Goal: Task Accomplishment & Management: Use online tool/utility

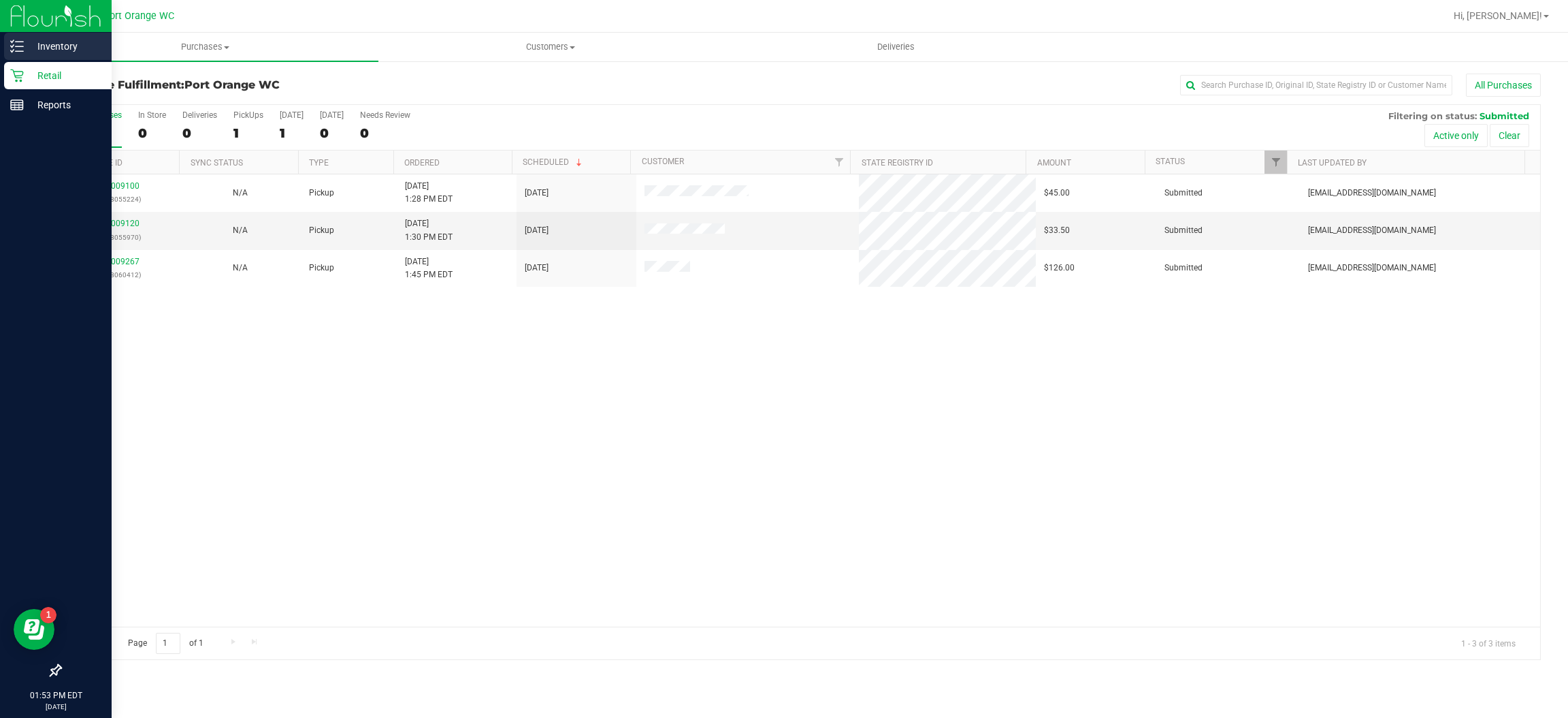
click at [27, 44] on p "Inventory" at bounding box center [64, 46] width 82 height 17
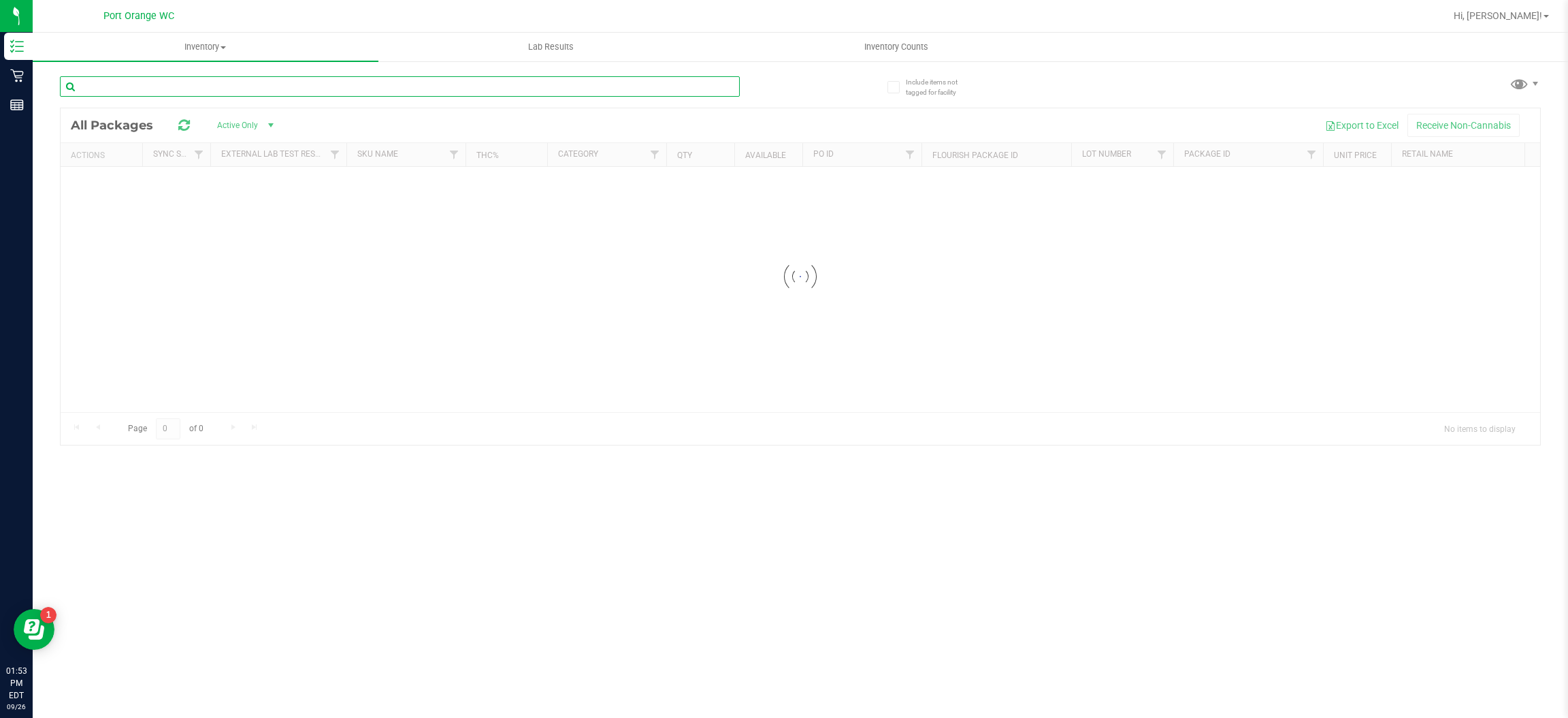
click at [395, 90] on div "Inventory All packages All inventory Waste log Lab Results Inventory Counts" at bounding box center [800, 375] width 1535 height 685
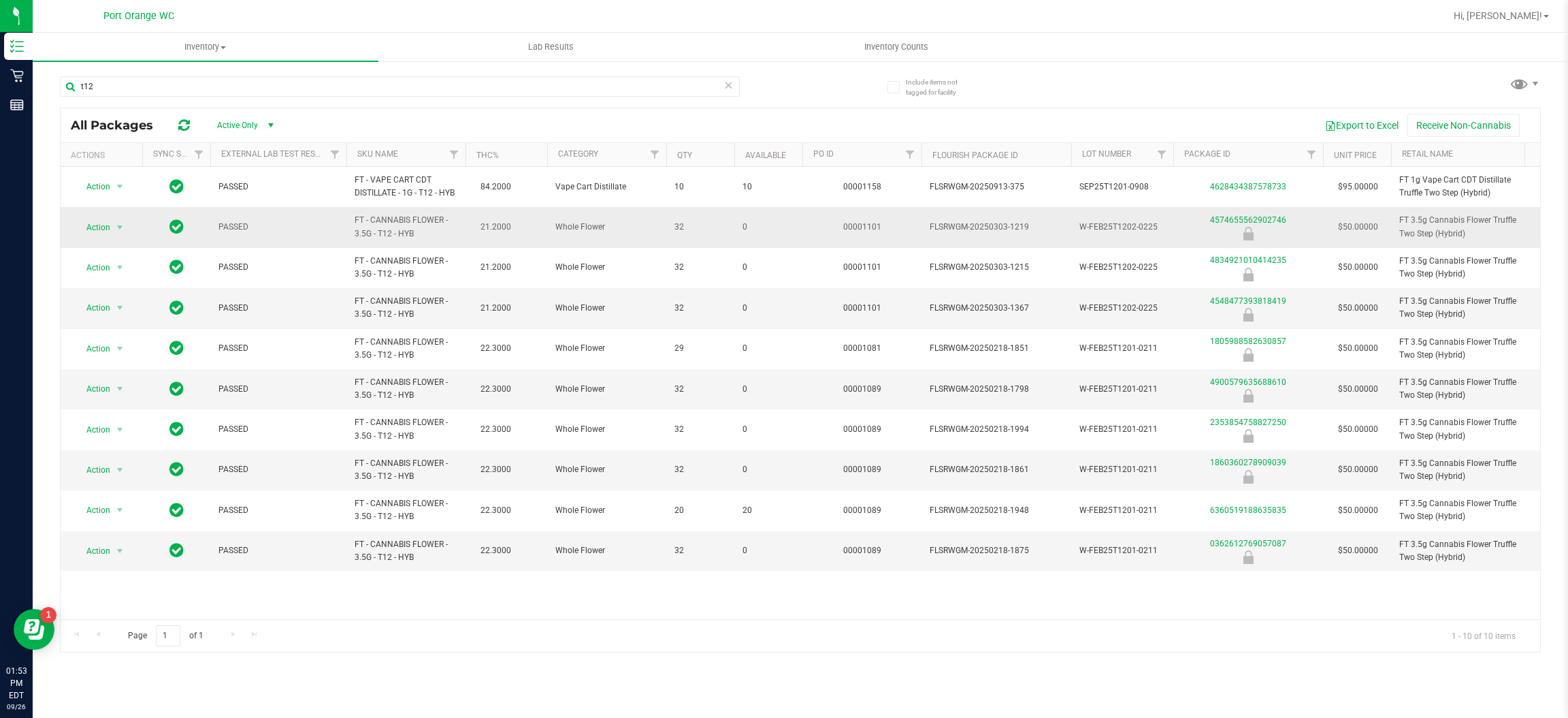
click at [403, 216] on span "FT - CANNABIS FLOWER - 3.5G - T12 - HYB" at bounding box center [406, 227] width 103 height 26
click at [398, 222] on span "FT - CANNABIS FLOWER - 3.5G - T12 - HYB" at bounding box center [406, 227] width 103 height 26
click at [398, 222] on span "FT - CANNABIS FLOWER - 3.5G - T12 - HYB" at bounding box center [406, 227] width 103 height 26
click at [329, 94] on input "t12" at bounding box center [400, 86] width 680 height 20
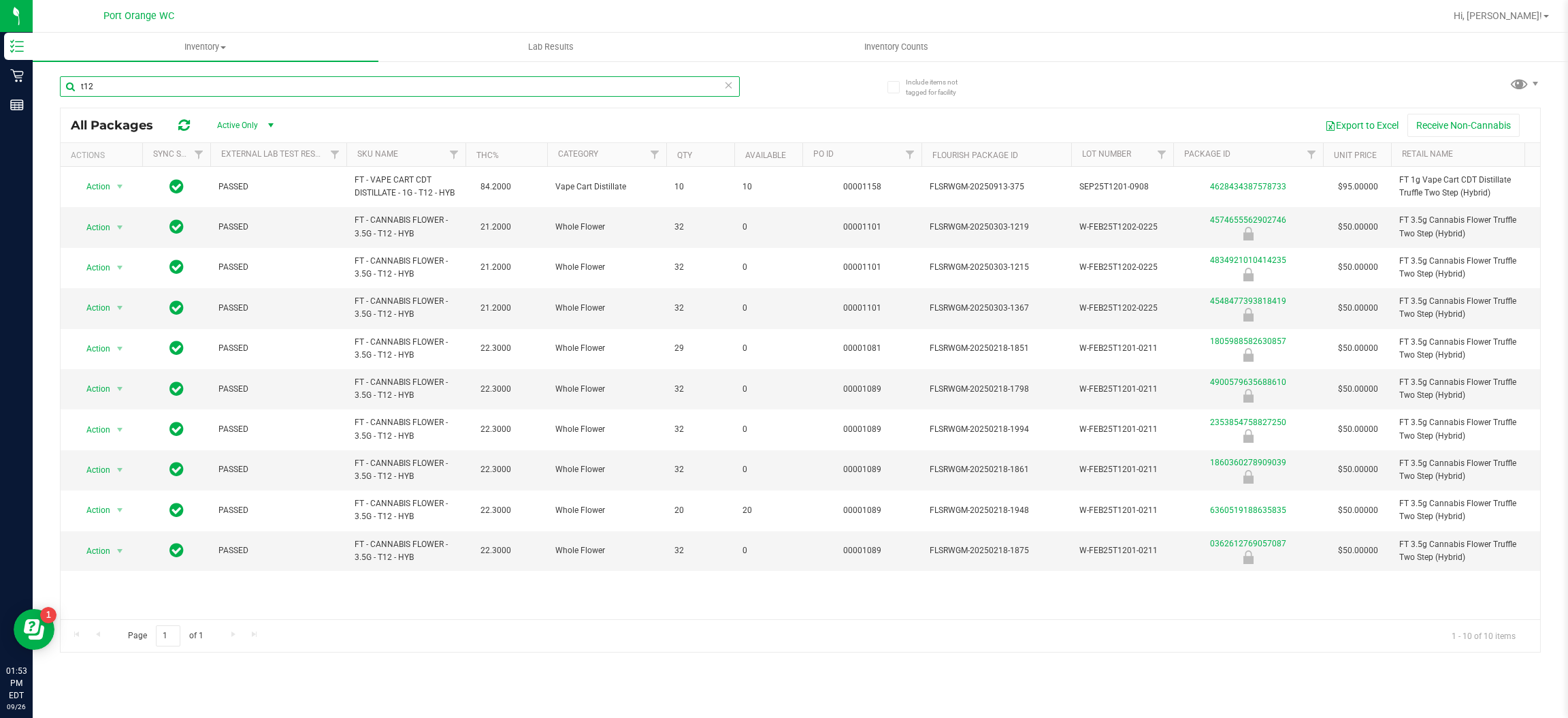
click at [329, 94] on input "t12" at bounding box center [400, 86] width 680 height 20
paste input "FT - CANNABIS FLOWER - 3.5G - T12 - HYB"
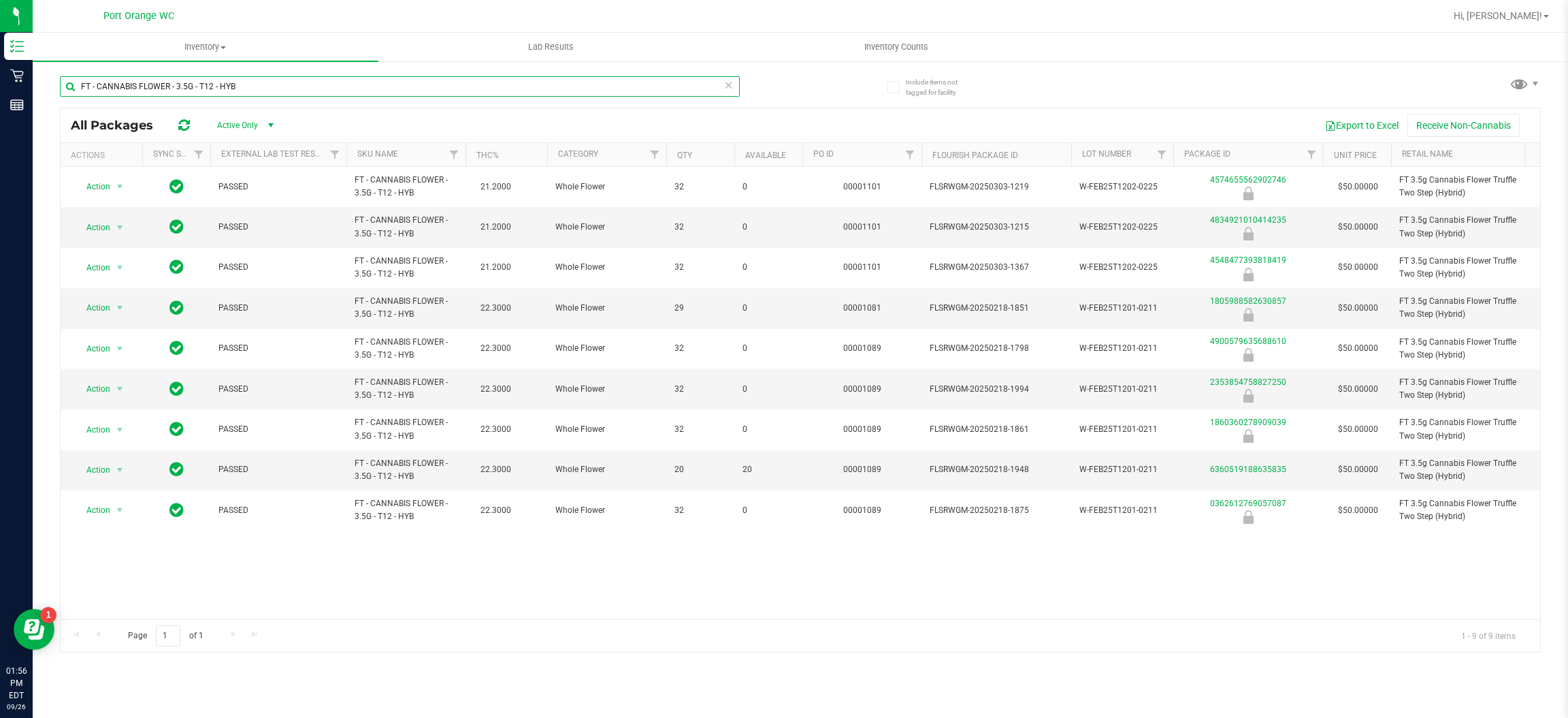
type input "FT - CANNABIS FLOWER - 3.5G - T12 - HYB"
